Goal: Use online tool/utility: Utilize a website feature to perform a specific function

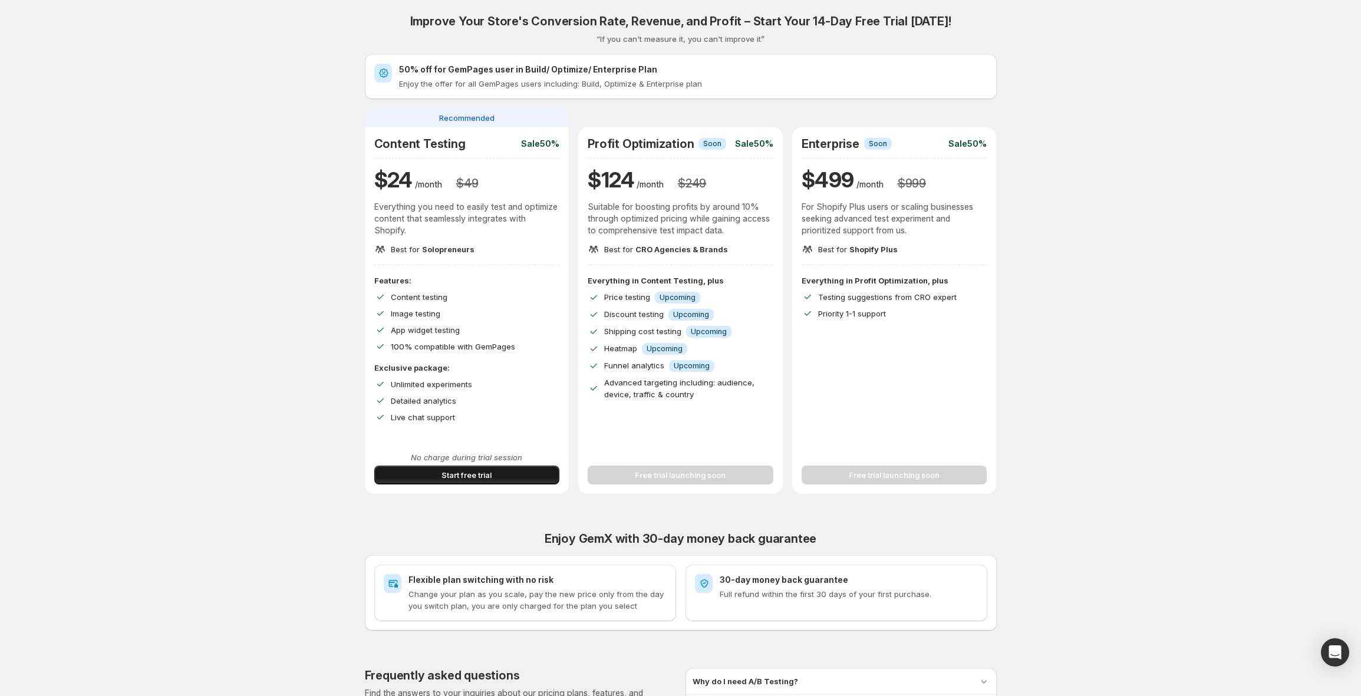
click at [500, 477] on button "Start free trial" at bounding box center [467, 475] width 186 height 19
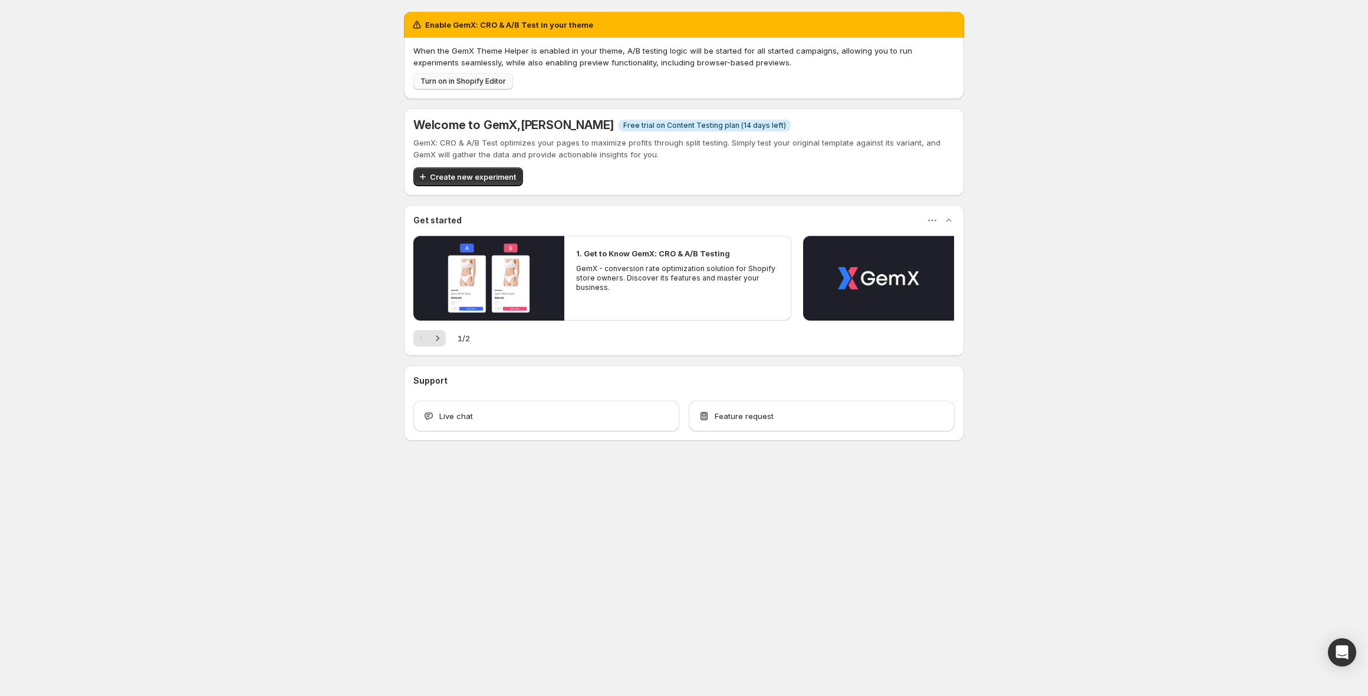
click at [480, 84] on span "Turn on in Shopify Editor" at bounding box center [462, 81] width 85 height 9
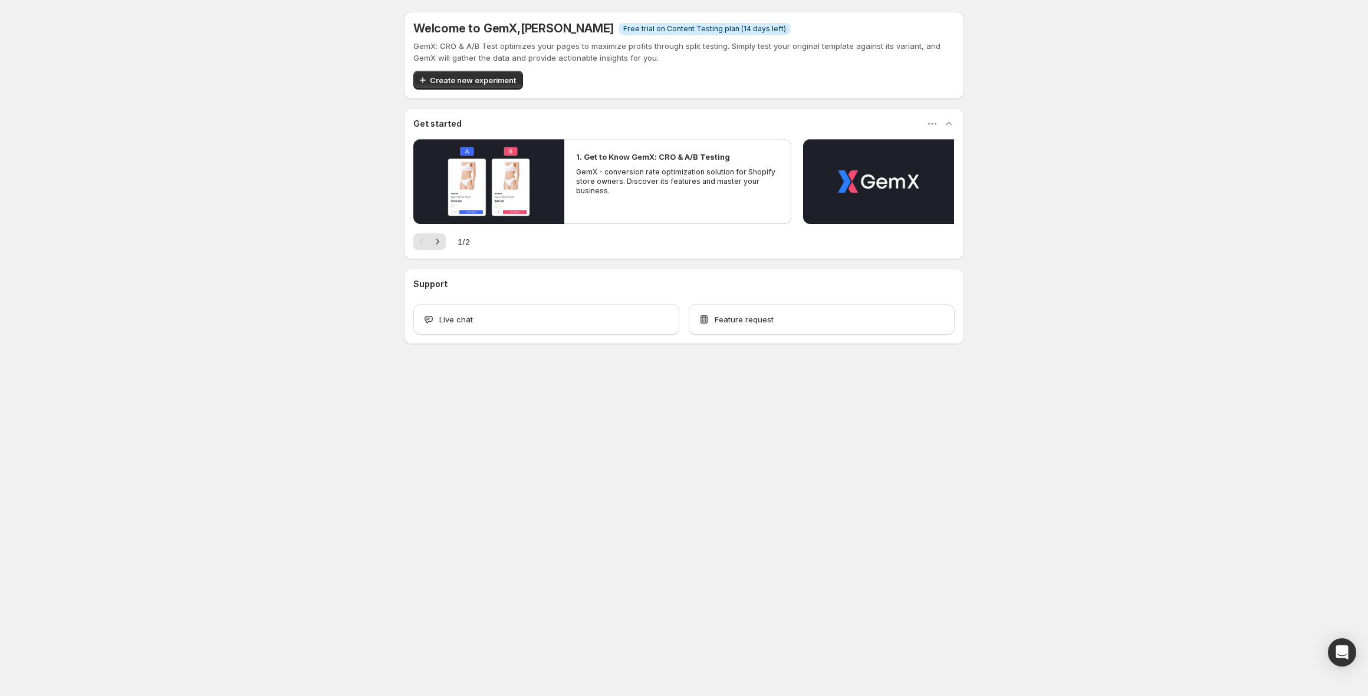
click at [495, 74] on span "Create new experiment" at bounding box center [473, 80] width 86 height 12
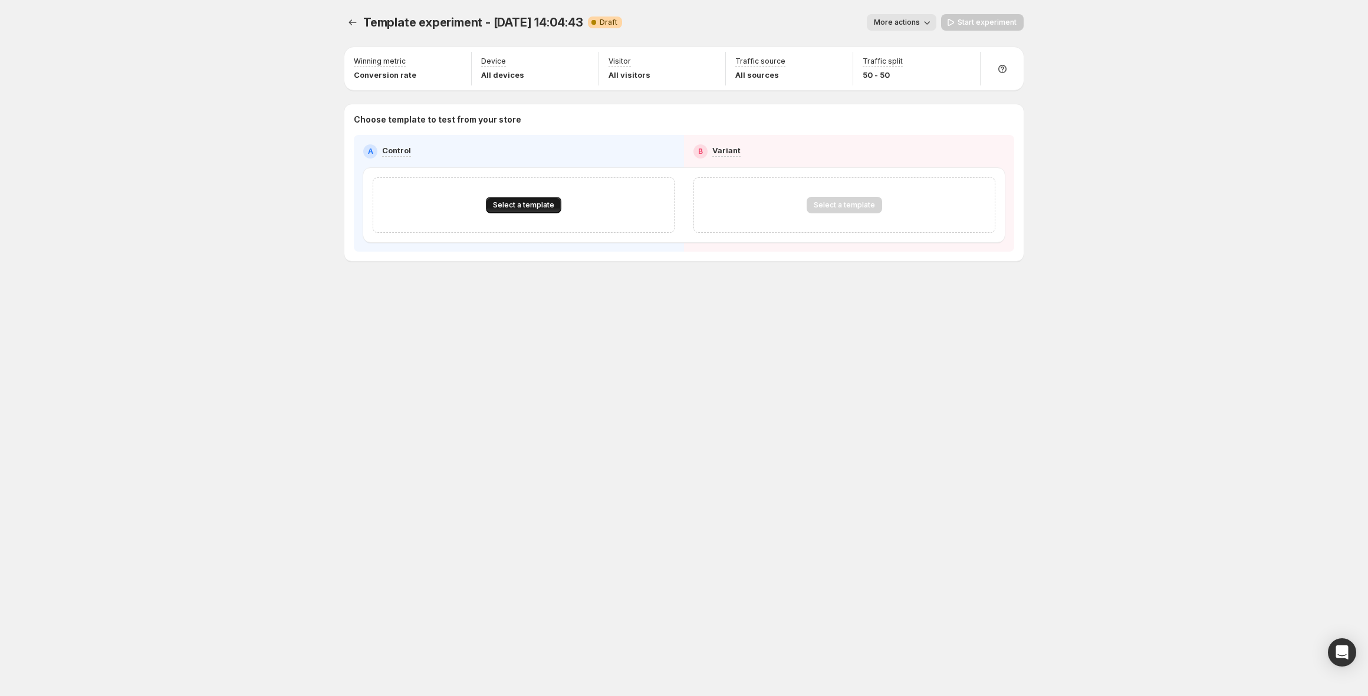
click at [541, 210] on button "Select a template" at bounding box center [523, 205] width 75 height 17
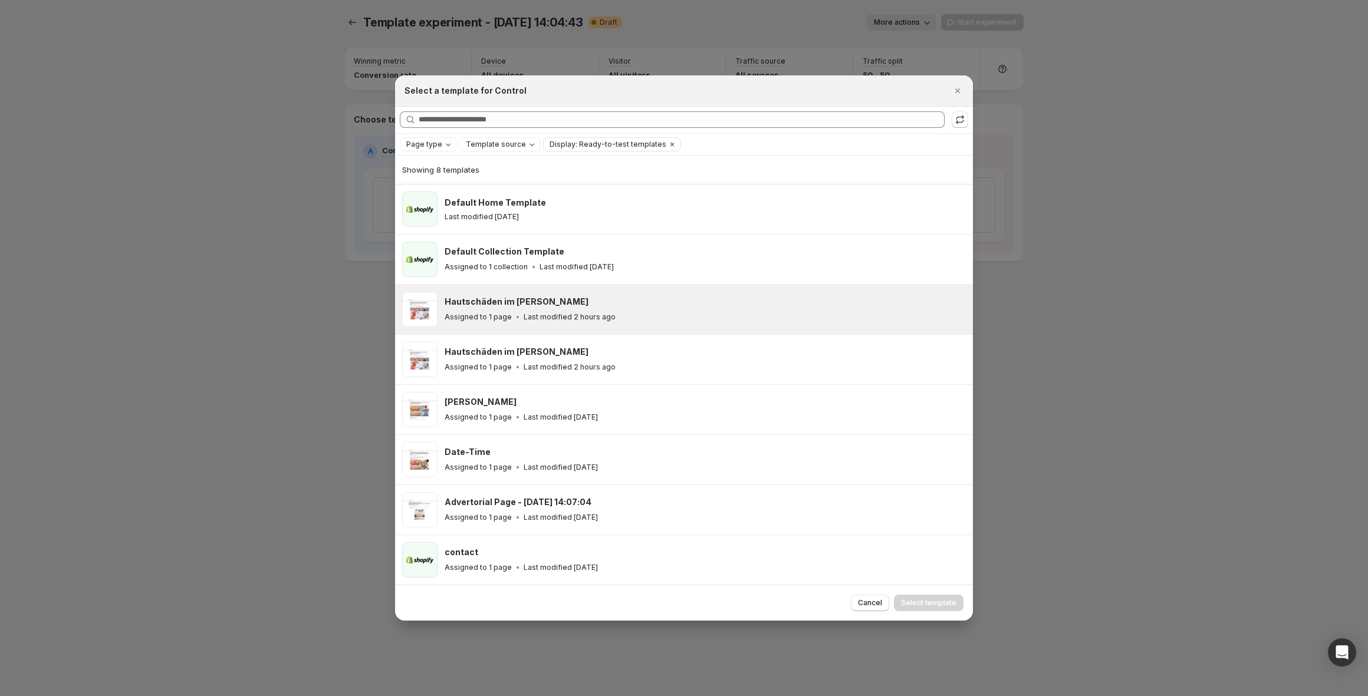
click at [598, 317] on p "Last modified 2 hours ago" at bounding box center [569, 316] width 92 height 9
click at [949, 599] on span "Select template" at bounding box center [928, 602] width 55 height 9
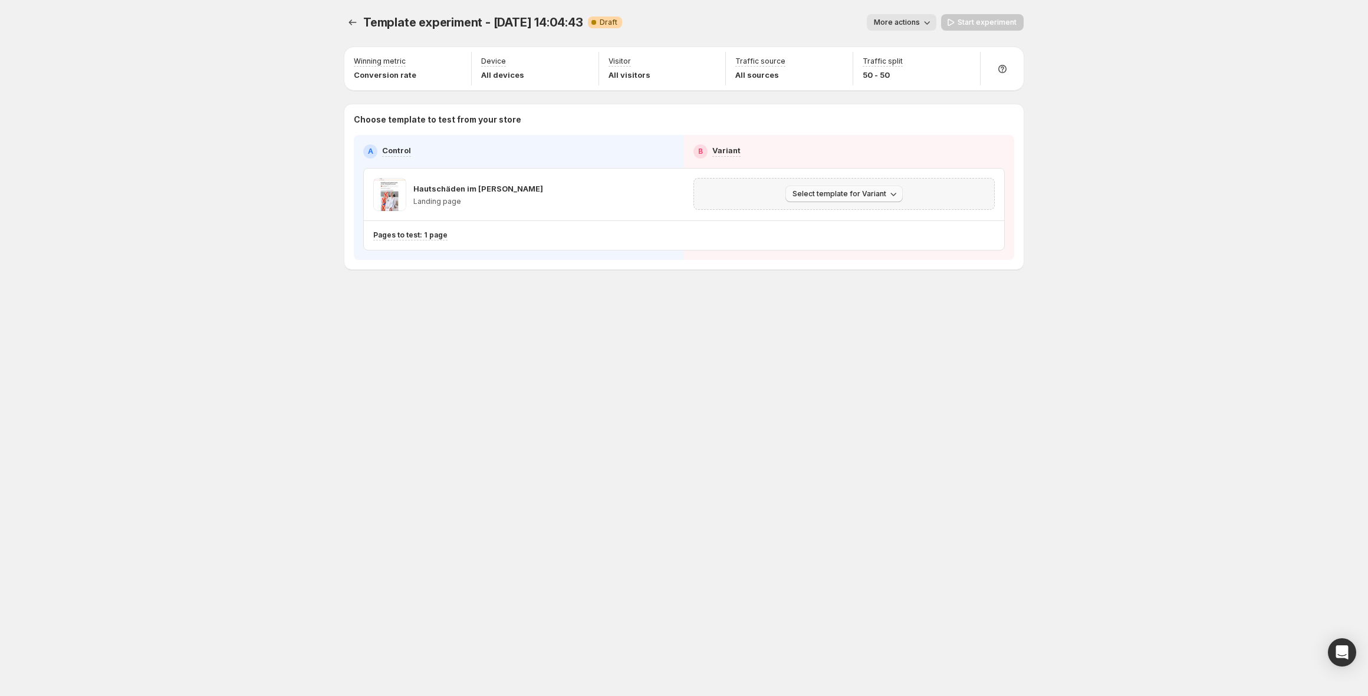
click at [862, 196] on span "Select template for Variant" at bounding box center [839, 193] width 94 height 9
click at [849, 219] on span "Select an existing template" at bounding box center [836, 218] width 100 height 9
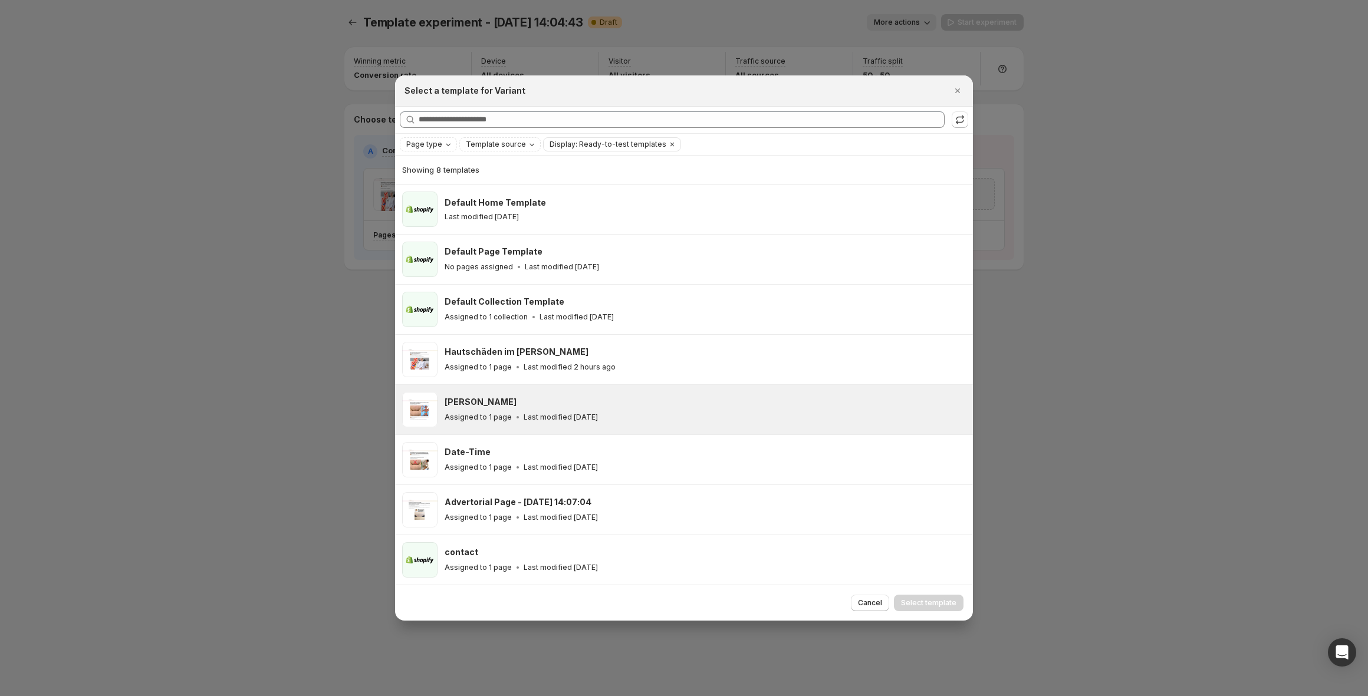
drag, startPoint x: 631, startPoint y: 352, endPoint x: 707, endPoint y: 410, distance: 95.8
click at [631, 352] on div "Hautschäden im Herbst BK" at bounding box center [703, 352] width 518 height 12
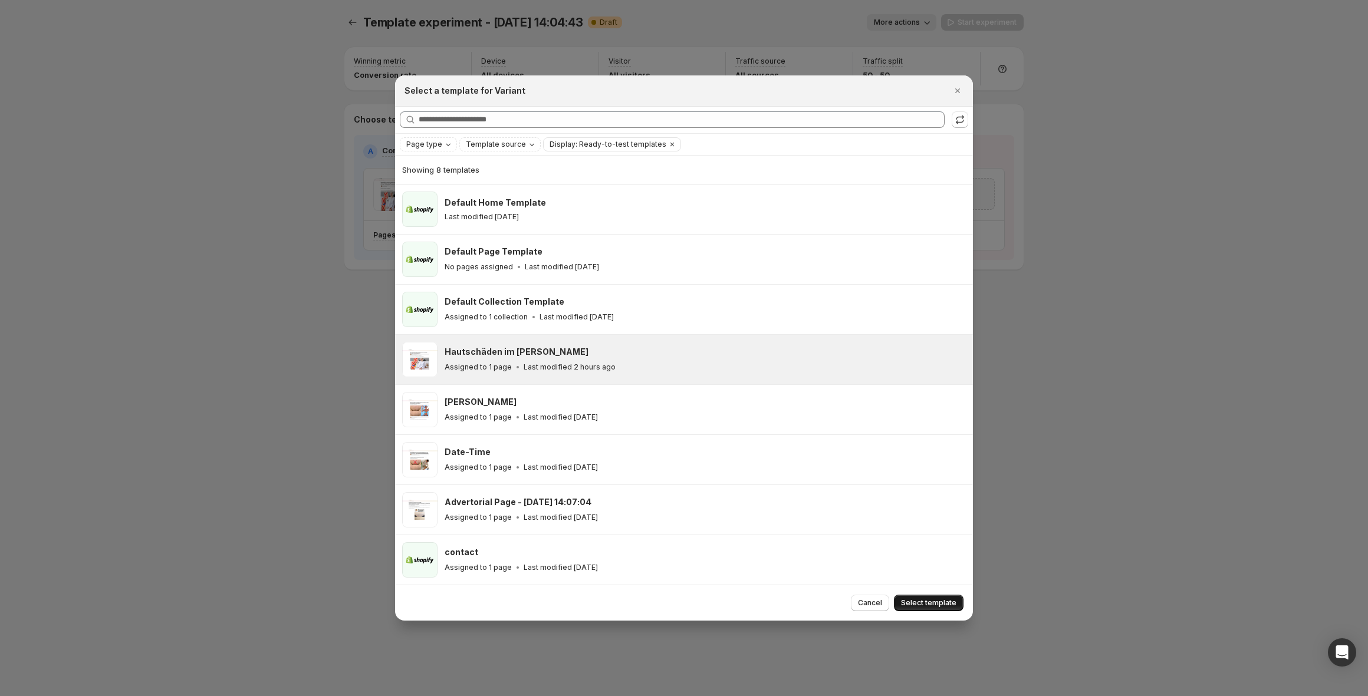
click at [930, 607] on span "Select template" at bounding box center [928, 602] width 55 height 9
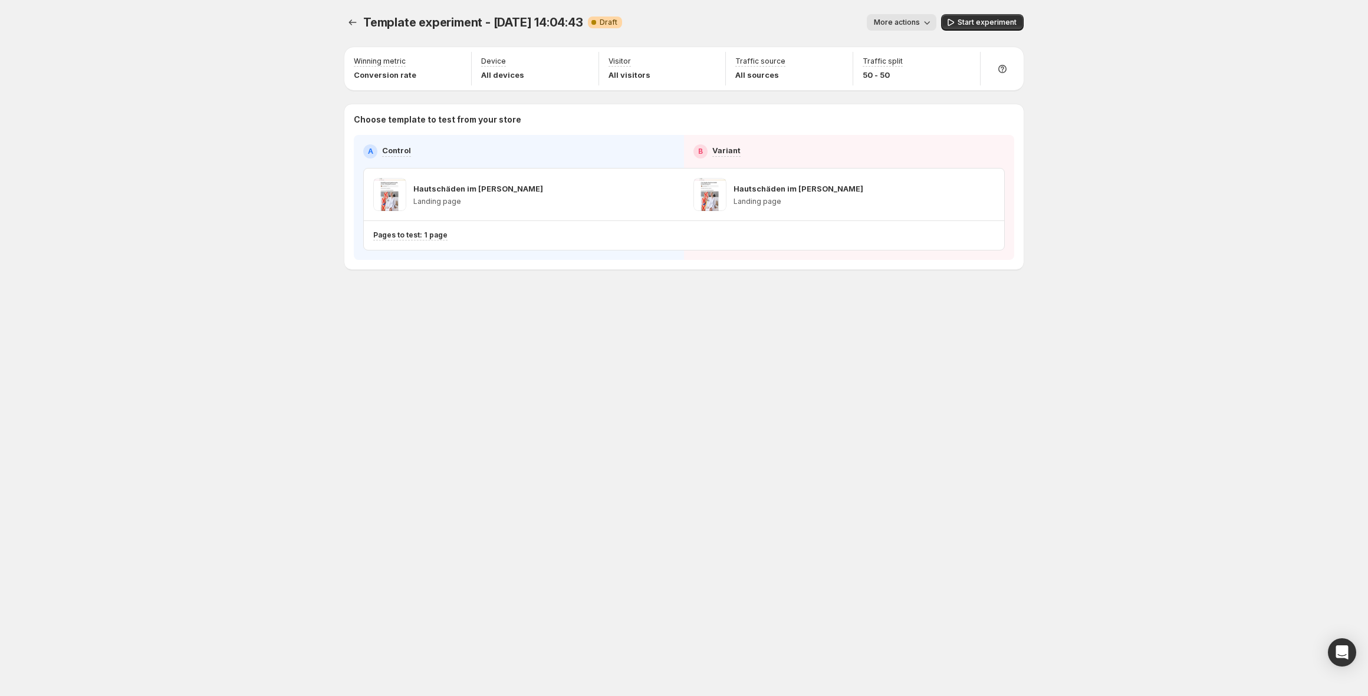
drag, startPoint x: 906, startPoint y: 15, endPoint x: 907, endPoint y: 24, distance: 8.3
click at [906, 15] on button "More actions" at bounding box center [901, 22] width 70 height 17
click at [905, 58] on button "Rename" at bounding box center [914, 66] width 80 height 19
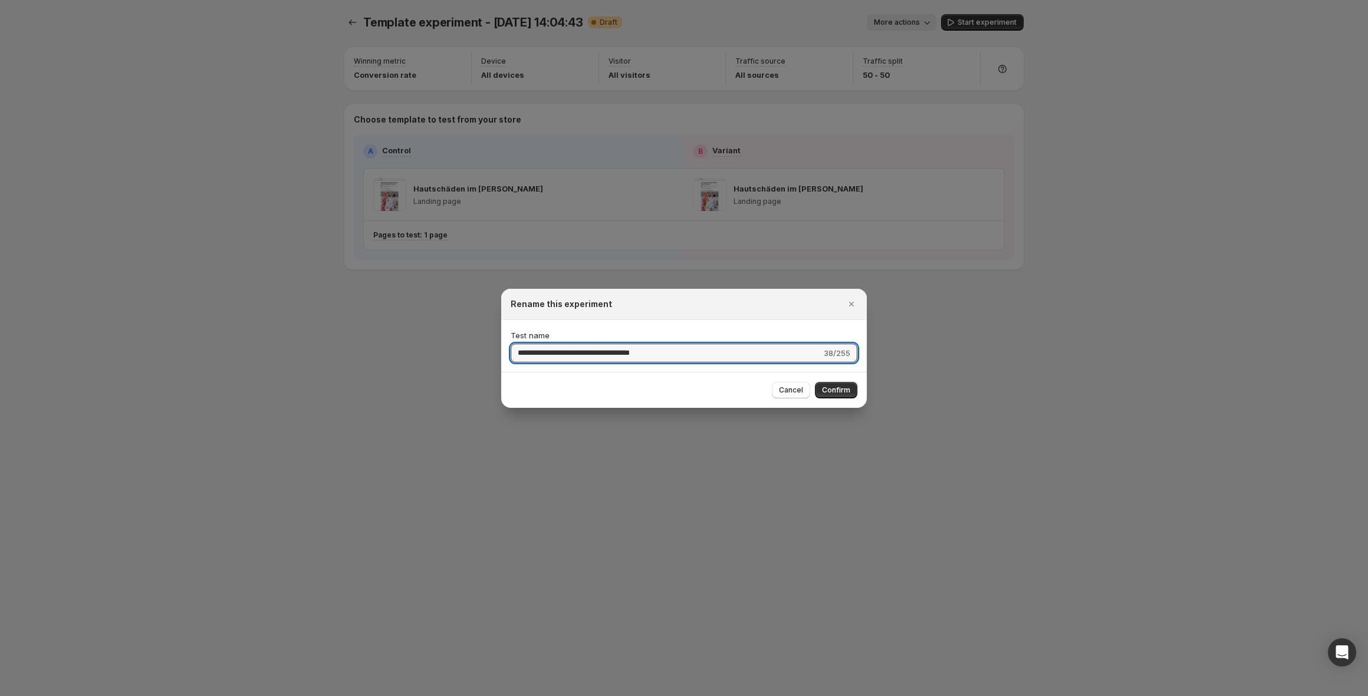
drag, startPoint x: 689, startPoint y: 352, endPoint x: 438, endPoint y: 332, distance: 251.9
click at [427, 696] on div "**********" at bounding box center [684, 696] width 1368 height 0
type input "**********"
click at [832, 382] on button "Confirm" at bounding box center [836, 390] width 42 height 17
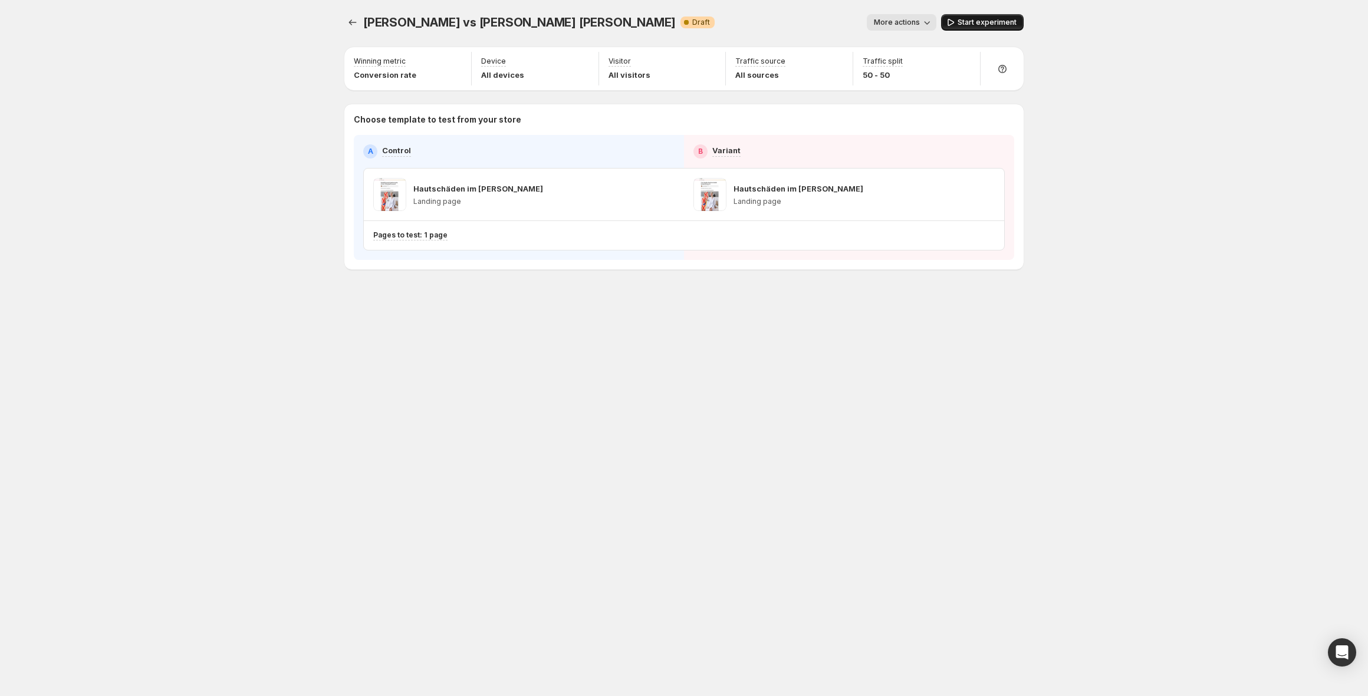
click at [983, 23] on span "Start experiment" at bounding box center [986, 22] width 59 height 9
